Goal: Navigation & Orientation: Find specific page/section

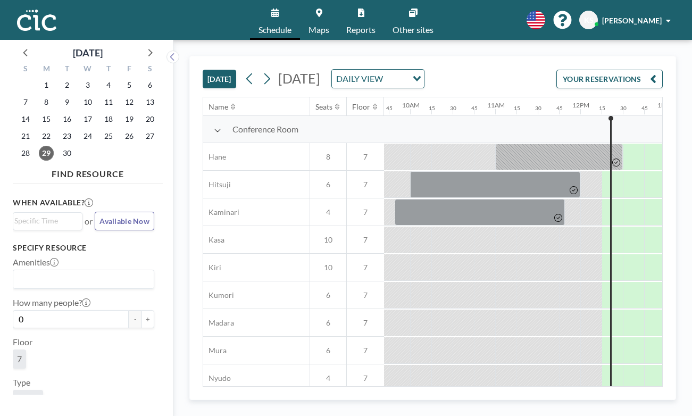
scroll to position [0, 830]
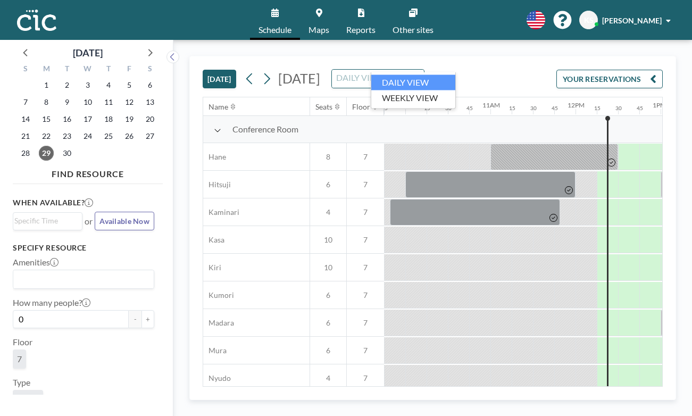
click at [405, 70] on div "DAILY VIEW" at bounding box center [372, 78] width 80 height 16
click at [394, 97] on li "WEEKLY VIEW" at bounding box center [413, 97] width 84 height 15
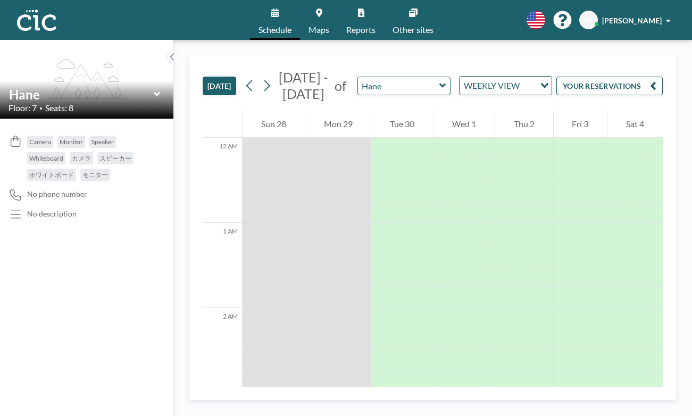
scroll to position [830, 0]
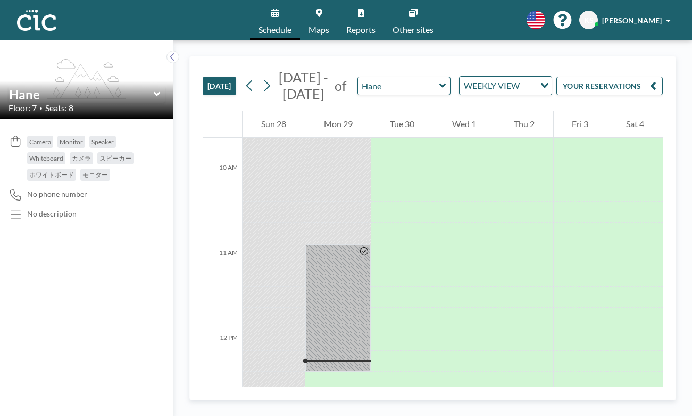
click at [285, 14] on link "Schedule" at bounding box center [275, 20] width 50 height 40
click at [26, 23] on img at bounding box center [36, 20] width 39 height 21
click at [170, 53] on icon at bounding box center [172, 56] width 4 height 7
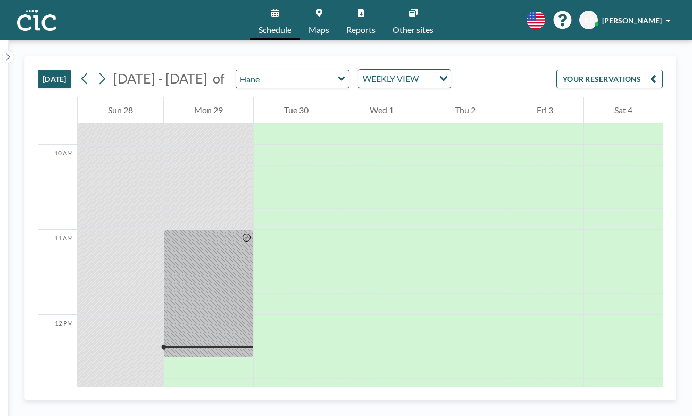
click at [34, 10] on img at bounding box center [36, 20] width 39 height 21
click at [607, 70] on button "YOUR RESERVATIONS" at bounding box center [610, 79] width 106 height 19
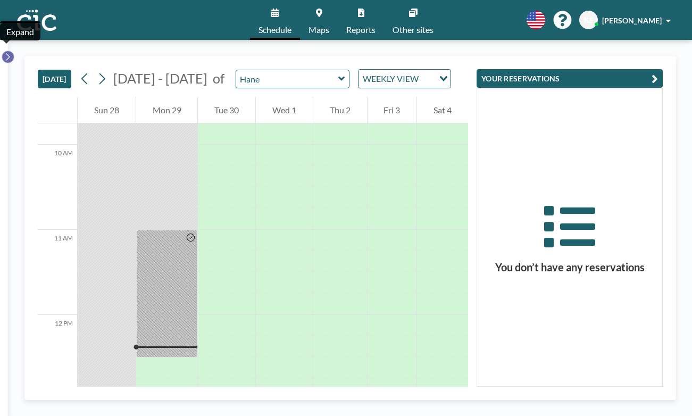
click at [4, 52] on icon at bounding box center [7, 57] width 7 height 11
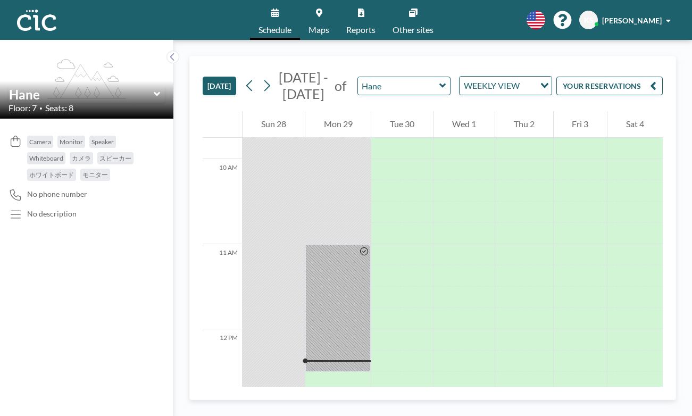
click at [329, 15] on link "Maps" at bounding box center [319, 20] width 38 height 40
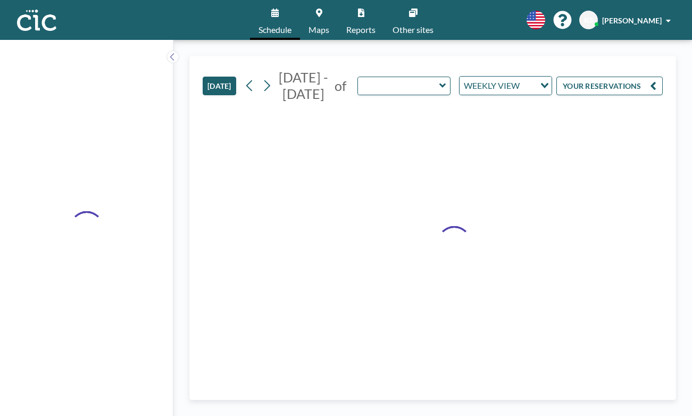
type input "Hane"
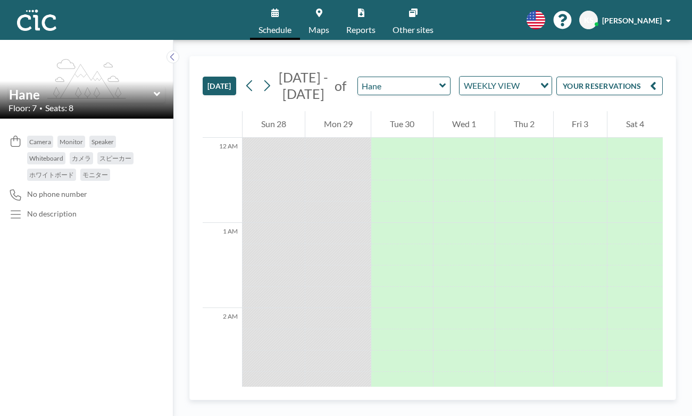
scroll to position [830, 0]
